Goal: Information Seeking & Learning: Get advice/opinions

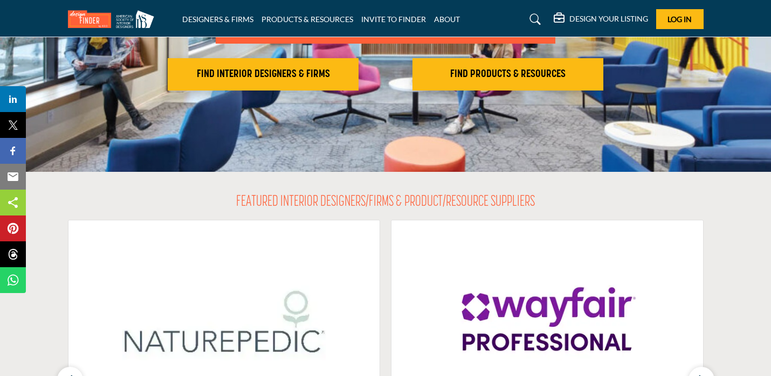
scroll to position [128, 0]
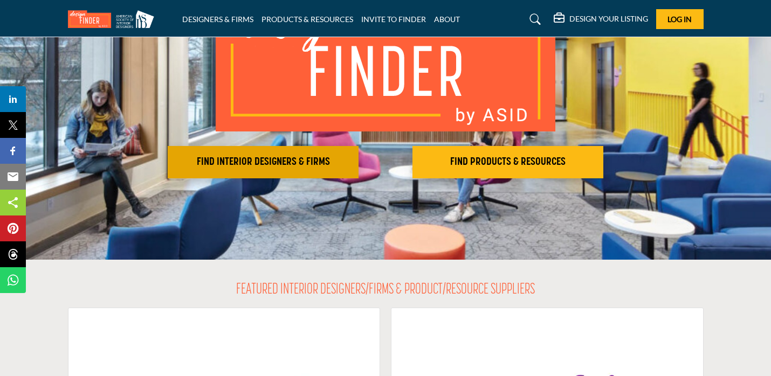
click at [265, 159] on h2 "FIND INTERIOR DESIGNERS & FIRMS" at bounding box center [263, 162] width 184 height 13
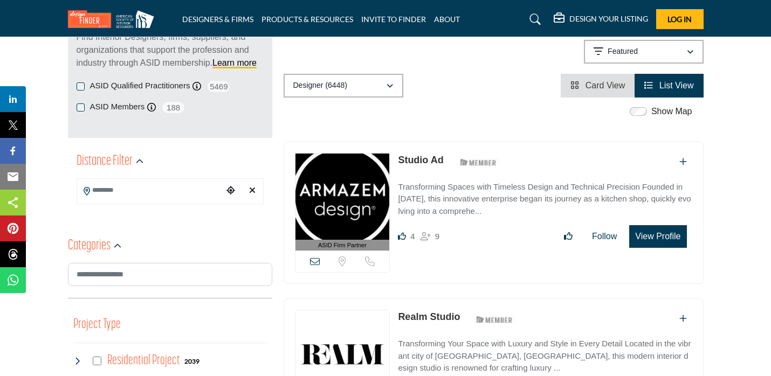
scroll to position [193, 0]
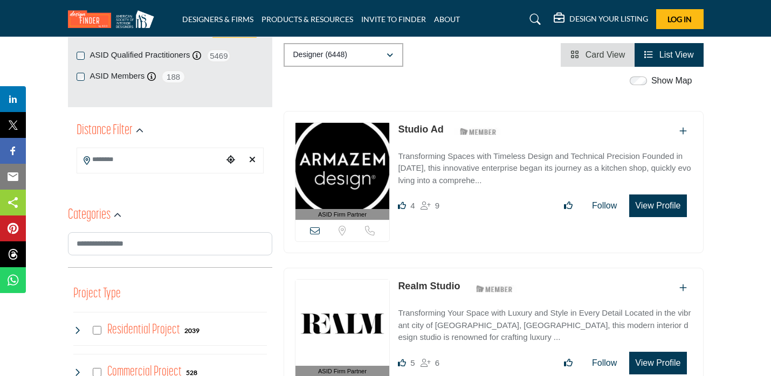
click at [334, 135] on img at bounding box center [342, 166] width 94 height 86
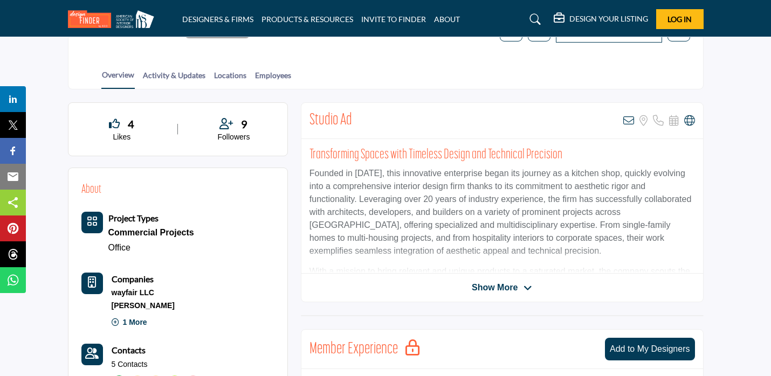
scroll to position [205, 0]
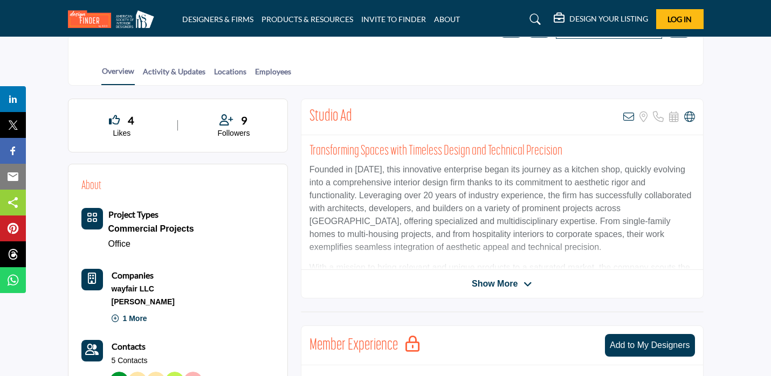
click at [517, 286] on span "Show More" at bounding box center [495, 284] width 46 height 13
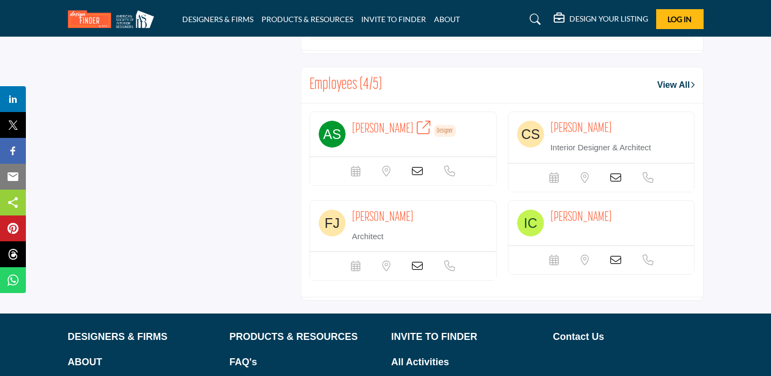
scroll to position [995, 0]
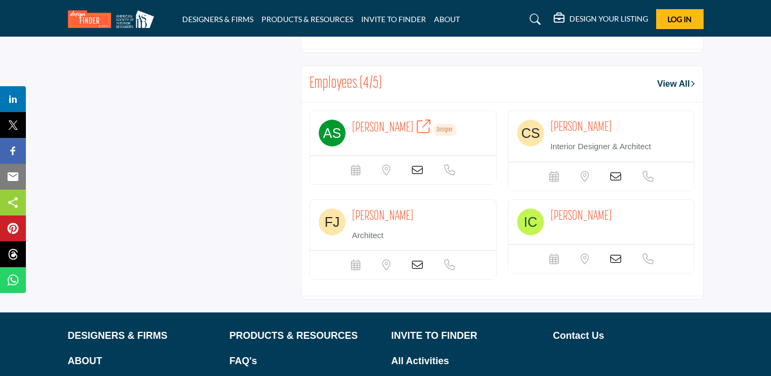
click at [673, 91] on link "View All" at bounding box center [675, 84] width 37 height 13
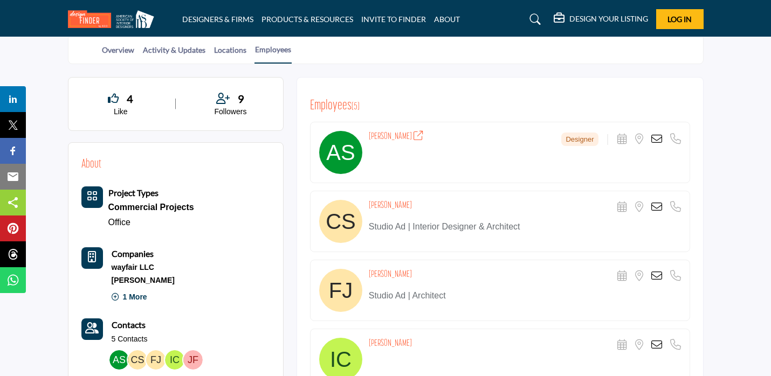
scroll to position [228, 0]
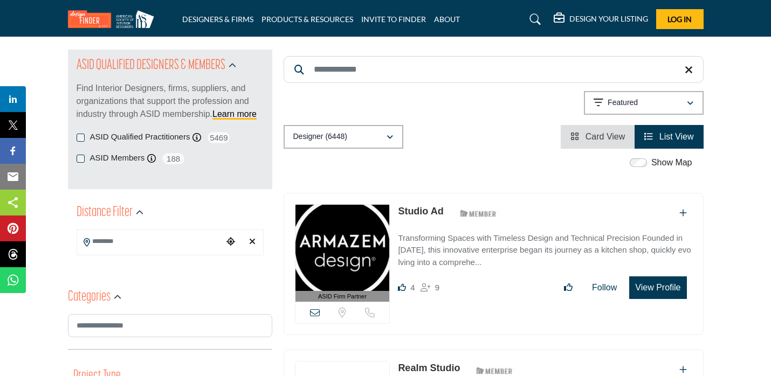
scroll to position [115, 0]
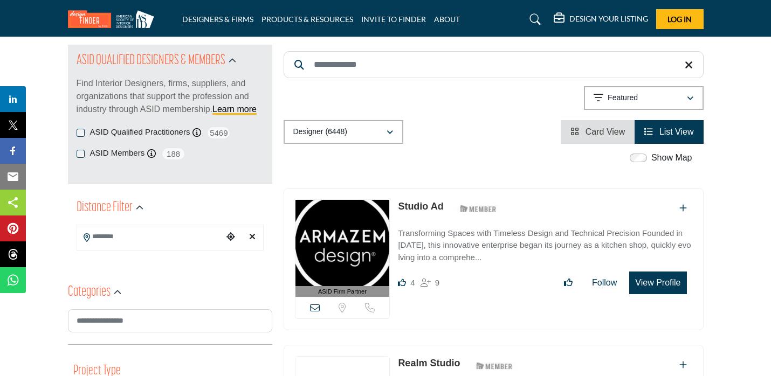
click at [140, 229] on input "Search Location" at bounding box center [150, 236] width 146 height 21
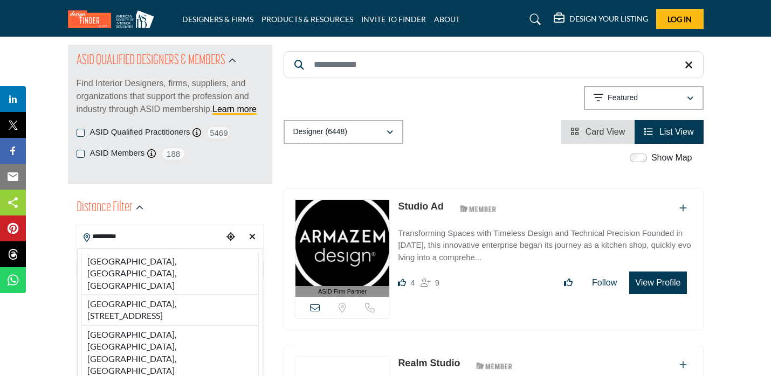
drag, startPoint x: 135, startPoint y: 262, endPoint x: 56, endPoint y: 317, distance: 96.0
click at [135, 262] on li "San Diego, CA, USA" at bounding box center [169, 274] width 177 height 42
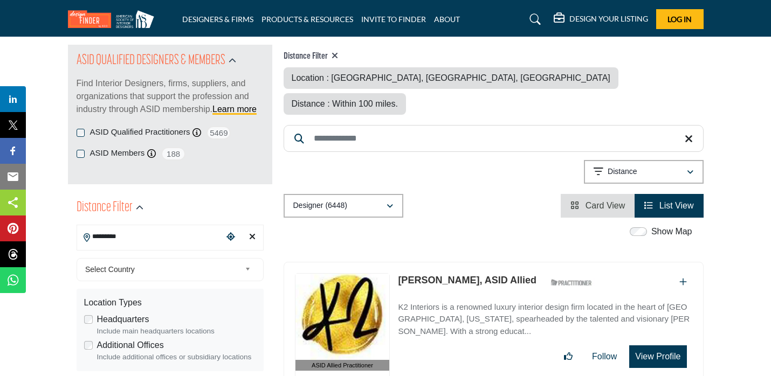
type input "**********"
type input "***"
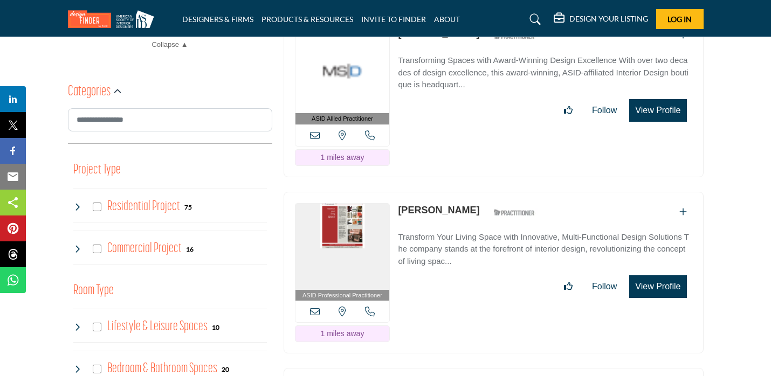
scroll to position [542, 0]
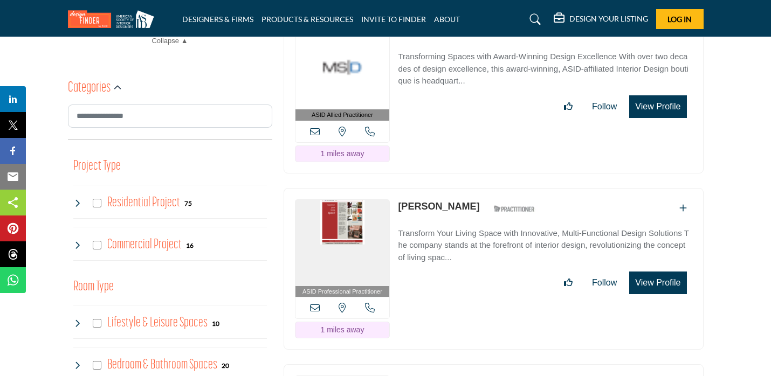
click at [490, 232] on p "Transform Your Living Space with Innovative, Multi-Functional Design Solutions …" at bounding box center [545, 246] width 294 height 37
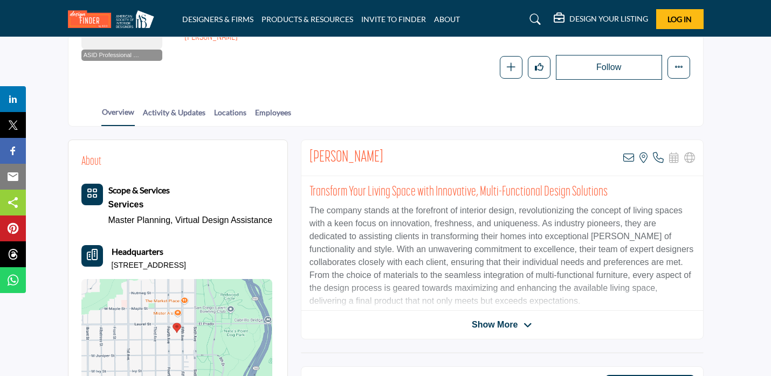
scroll to position [169, 0]
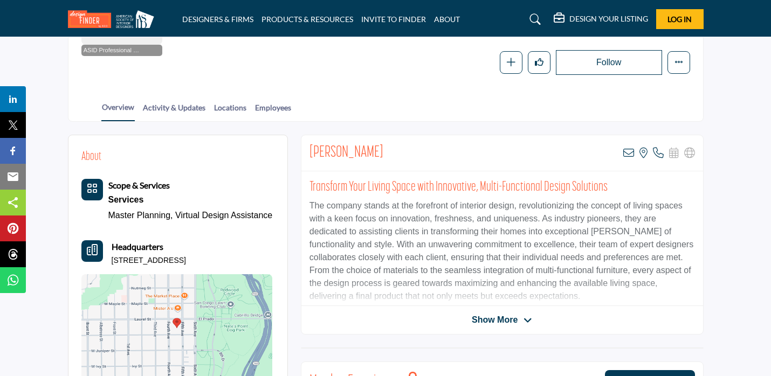
click at [487, 317] on span "Show More" at bounding box center [495, 320] width 46 height 13
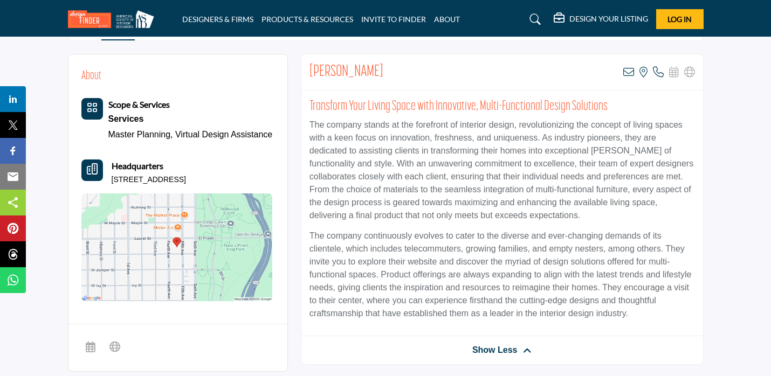
scroll to position [257, 0]
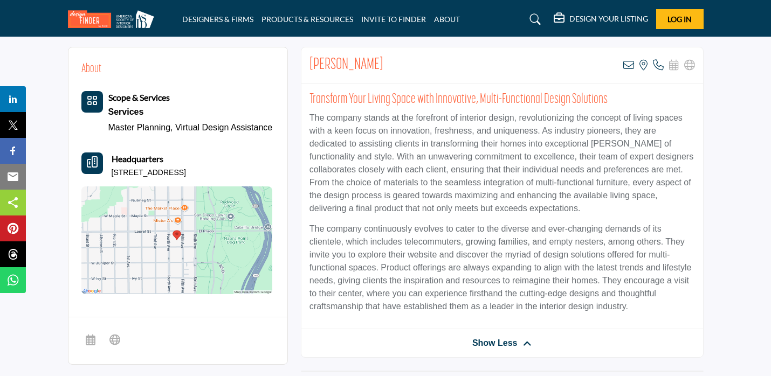
drag, startPoint x: 105, startPoint y: 185, endPoint x: 185, endPoint y: 185, distance: 80.3
click at [185, 178] on div "Headquarters 2400 5th Ave Unit 431, 92101-8402, USA" at bounding box center [176, 166] width 191 height 26
click at [185, 178] on p "2400 5th Ave Unit 431, 92101-8402, USA" at bounding box center [149, 173] width 74 height 11
drag, startPoint x: 185, startPoint y: 185, endPoint x: 116, endPoint y: 185, distance: 69.0
click at [116, 178] on p "2400 5th Ave Unit 431, 92101-8402, USA" at bounding box center [149, 173] width 74 height 11
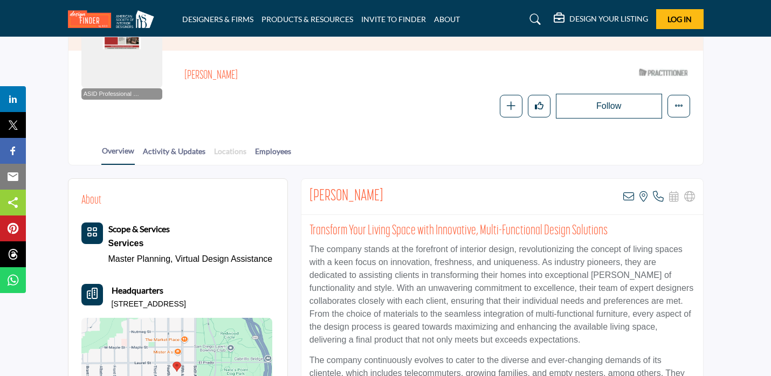
scroll to position [129, 0]
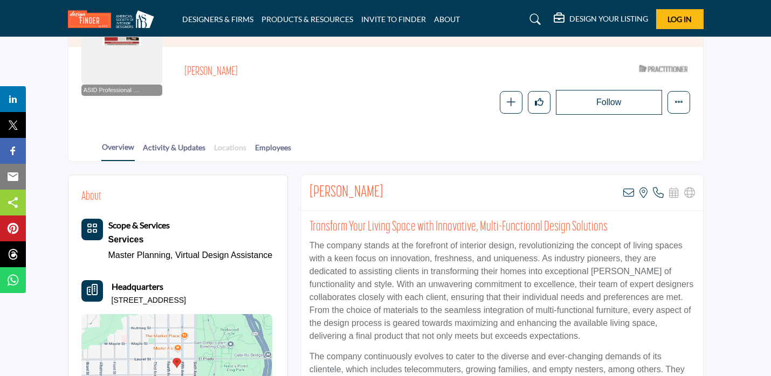
click at [239, 146] on link "Locations" at bounding box center [230, 151] width 33 height 19
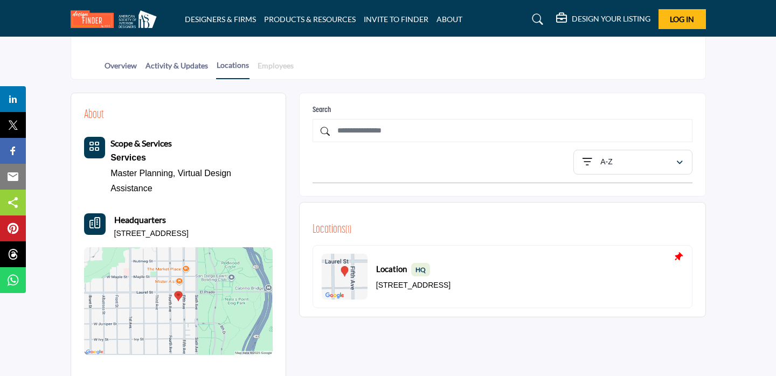
scroll to position [223, 0]
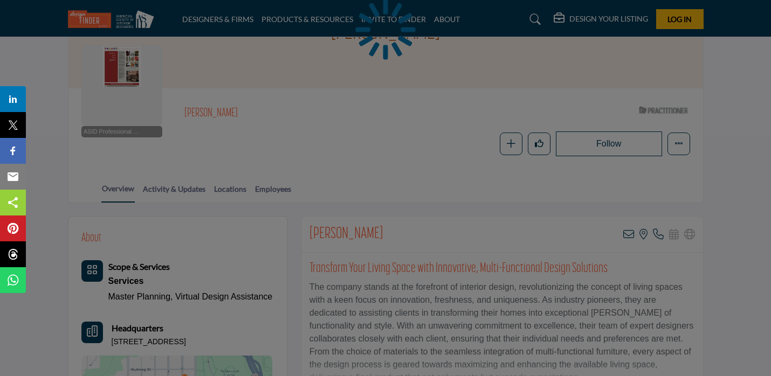
scroll to position [212, 0]
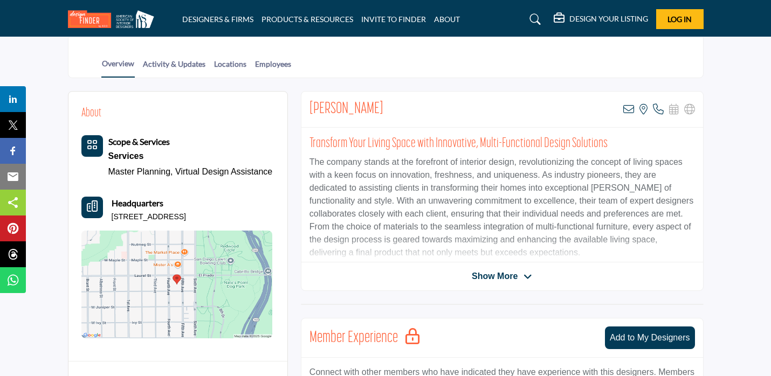
click at [467, 274] on div "Show More" at bounding box center [502, 276] width 402 height 13
click at [472, 277] on span "Show More" at bounding box center [495, 276] width 46 height 13
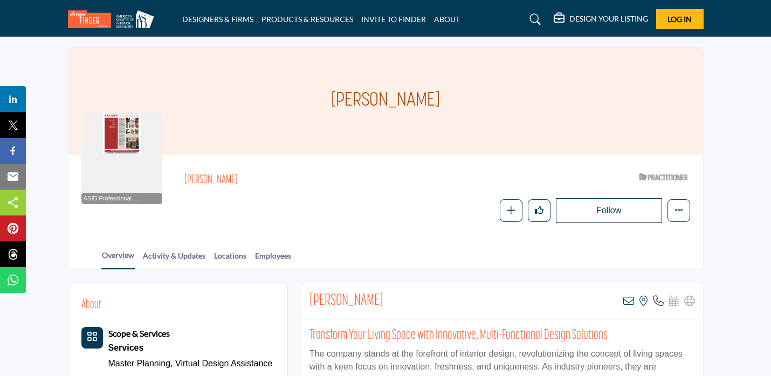
scroll to position [1, 0]
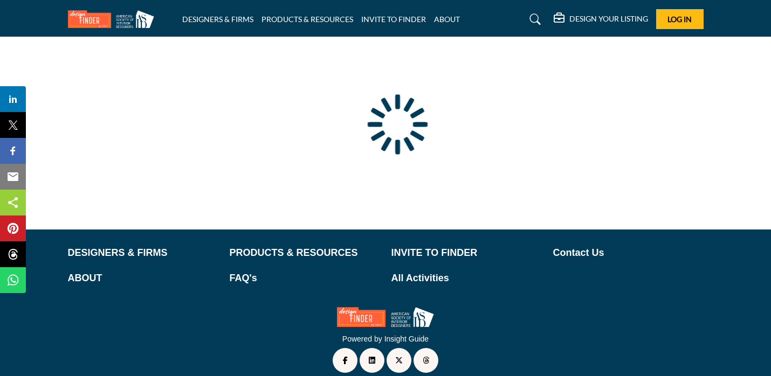
scroll to position [102, 0]
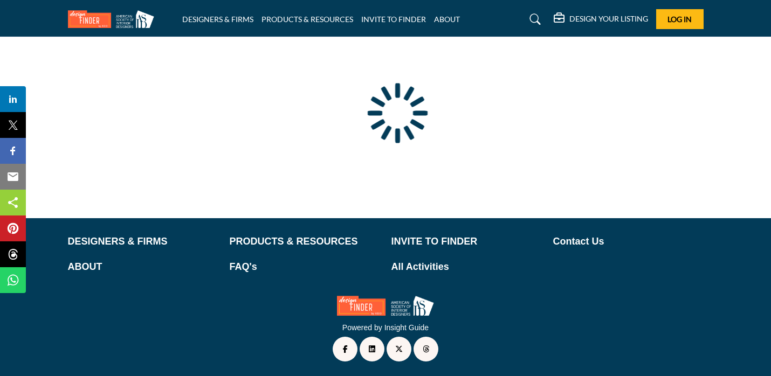
type input "**********"
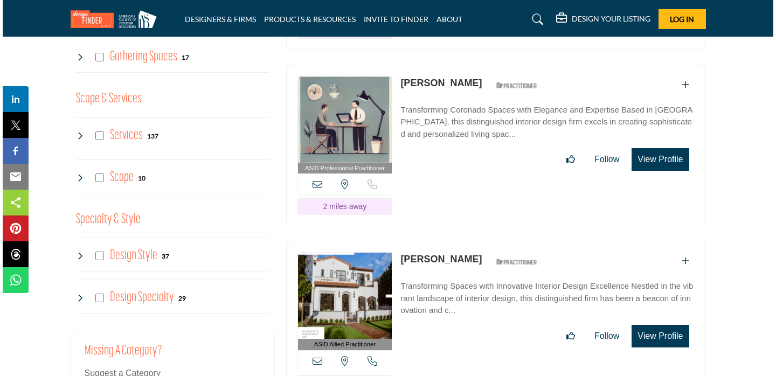
scroll to position [1021, 0]
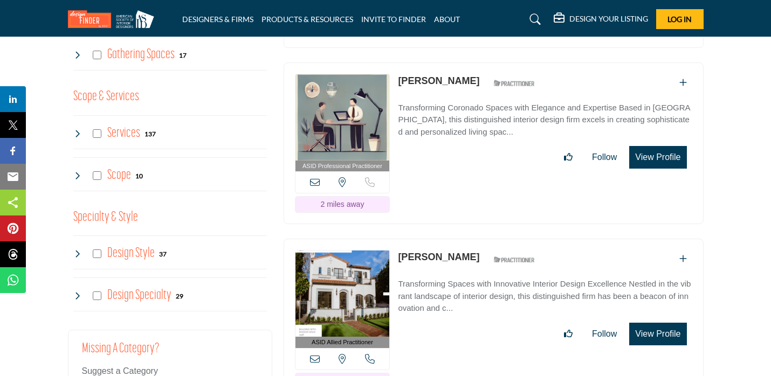
click at [637, 146] on button "View Profile" at bounding box center [657, 157] width 57 height 23
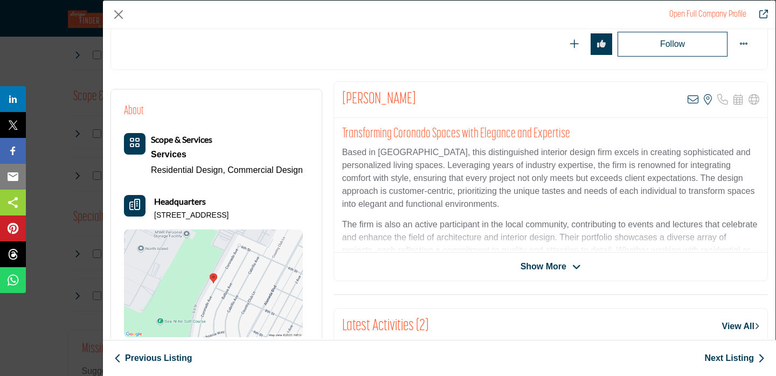
scroll to position [160, 0]
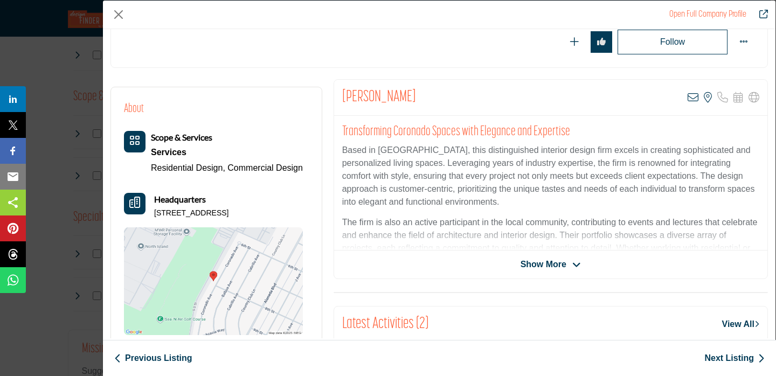
click at [444, 277] on div "[PERSON_NAME] View email address of this listing View the location of this list…" at bounding box center [551, 179] width 435 height 200
click at [539, 258] on span "Show More" at bounding box center [544, 264] width 46 height 13
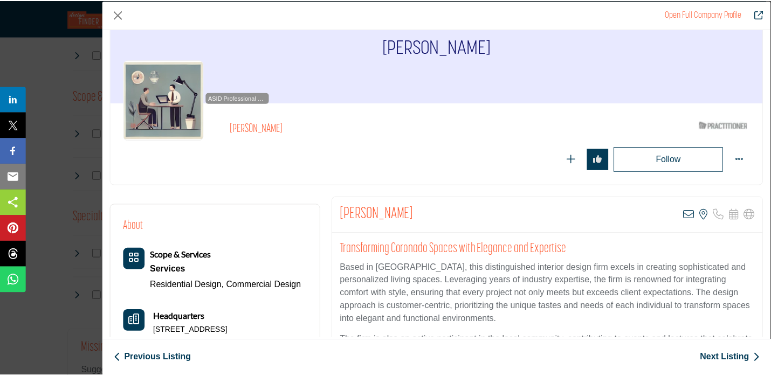
scroll to position [54, 0]
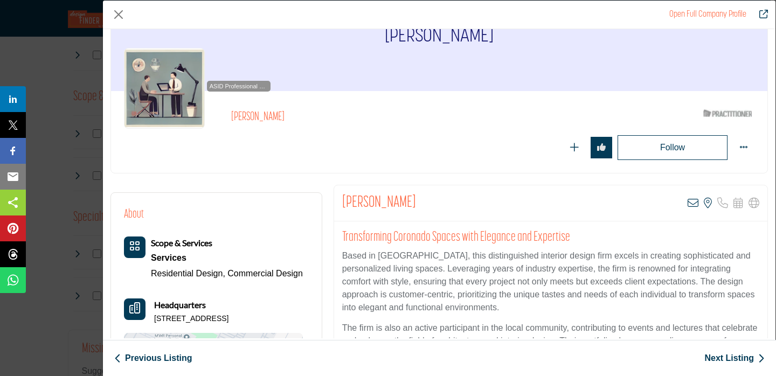
click at [64, 167] on div "Open Full Company Profile [PERSON_NAME] ASID Qualified Practitioner who validat…" at bounding box center [388, 188] width 776 height 376
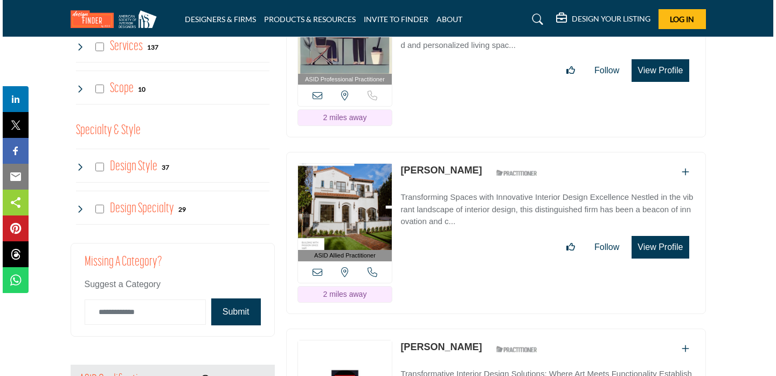
scroll to position [1109, 0]
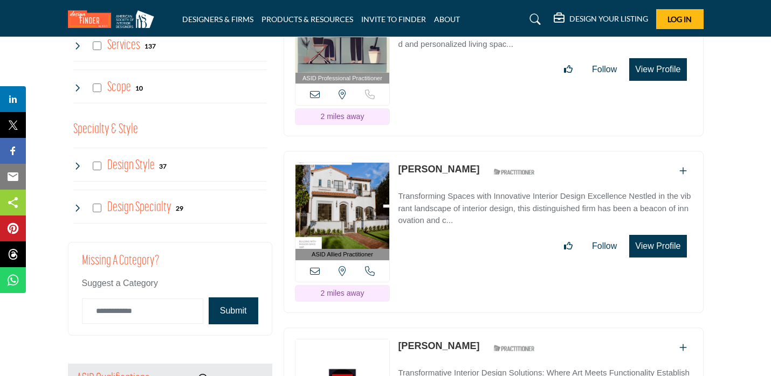
click at [353, 179] on img at bounding box center [342, 206] width 94 height 86
click at [664, 235] on button "View Profile" at bounding box center [657, 246] width 57 height 23
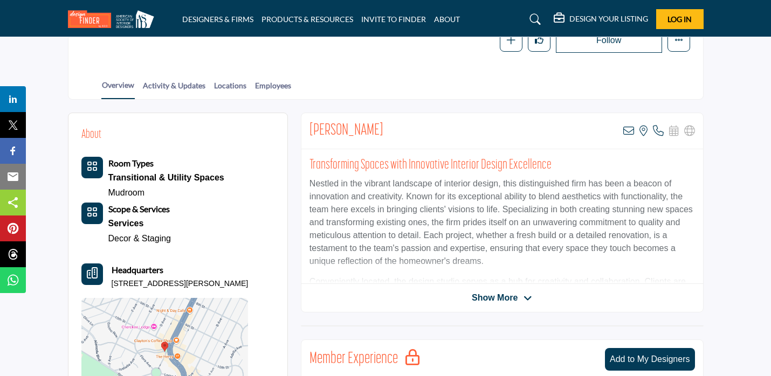
scroll to position [194, 0]
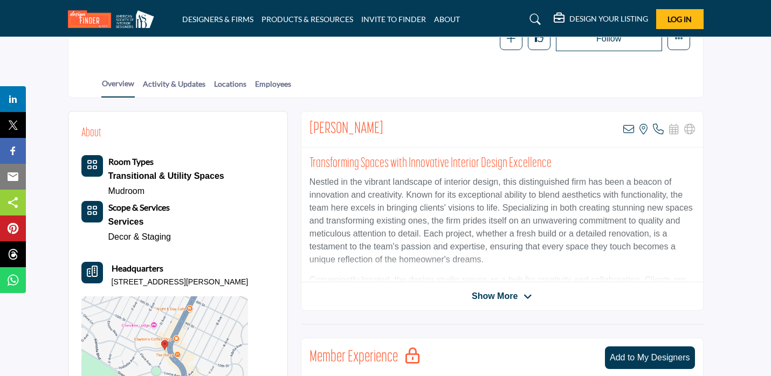
click at [401, 287] on div "Tatiana Machado-Rosas View email address of this listing View the location of t…" at bounding box center [502, 211] width 403 height 200
click at [474, 293] on span "Show More" at bounding box center [495, 296] width 46 height 13
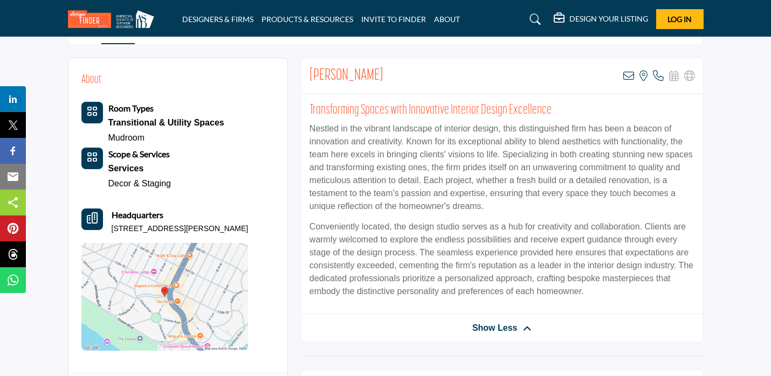
scroll to position [250, 0]
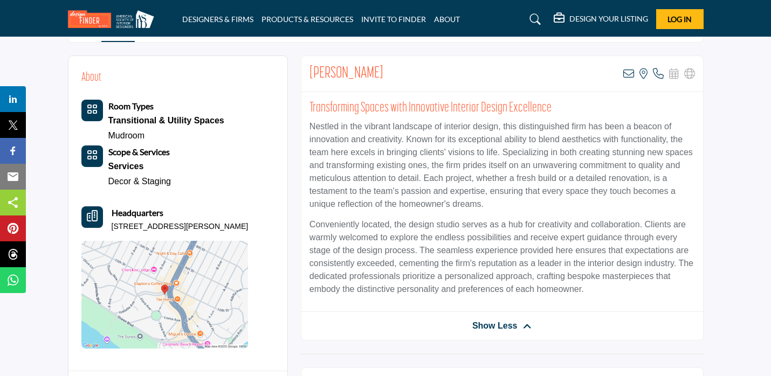
drag, startPoint x: 434, startPoint y: 72, endPoint x: 308, endPoint y: 65, distance: 126.3
click at [308, 65] on div "Tatiana Machado-Rosas View email address of this listing View the location of t…" at bounding box center [502, 74] width 402 height 36
copy h2 "[PERSON_NAME]"
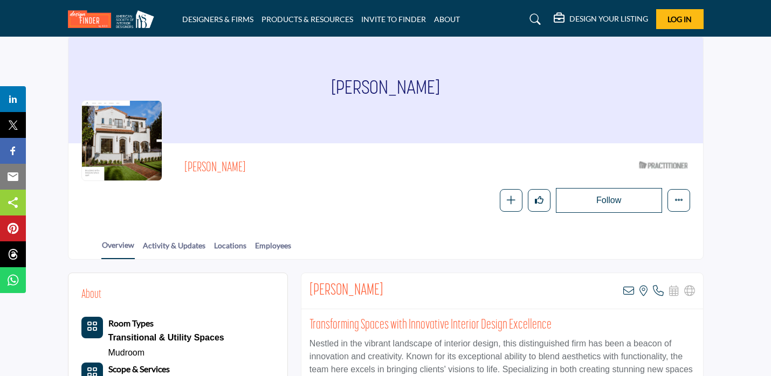
scroll to position [33, 0]
